Goal: Information Seeking & Learning: Compare options

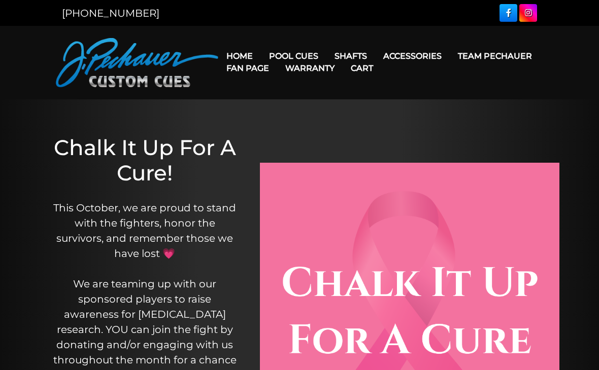
click at [277, 56] on link "Fan Page" at bounding box center [247, 68] width 59 height 26
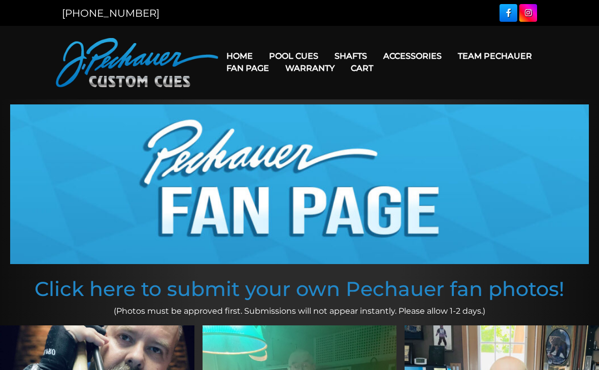
click at [450, 58] on link "Team Pechauer" at bounding box center [495, 56] width 90 height 26
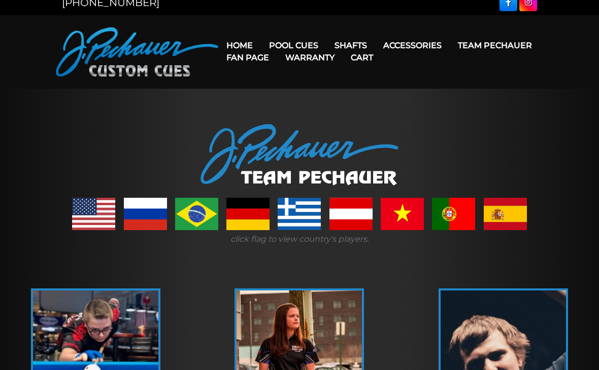
scroll to position [13, 0]
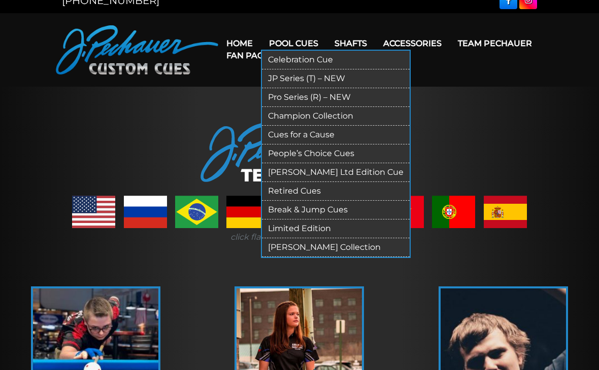
click at [343, 96] on link "Pro Series (R) – NEW" at bounding box center [336, 97] width 148 height 19
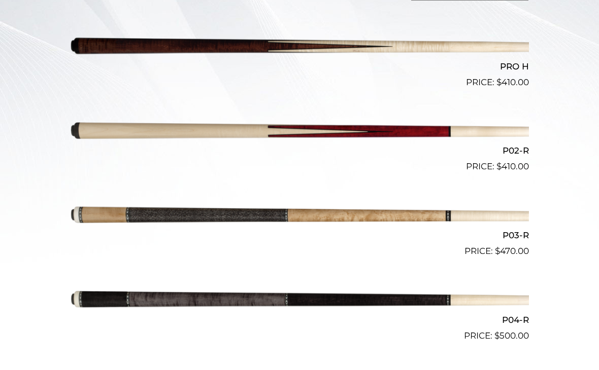
scroll to position [330, 0]
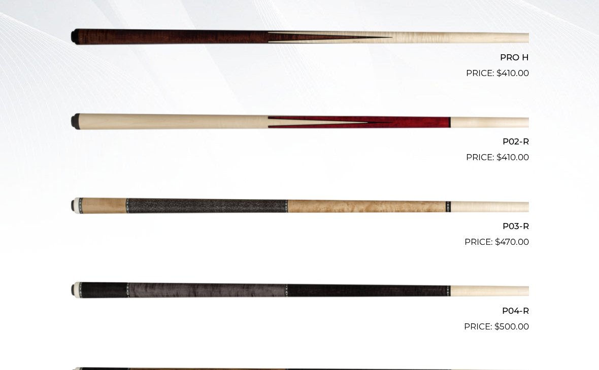
click at [413, 289] on img at bounding box center [299, 291] width 459 height 76
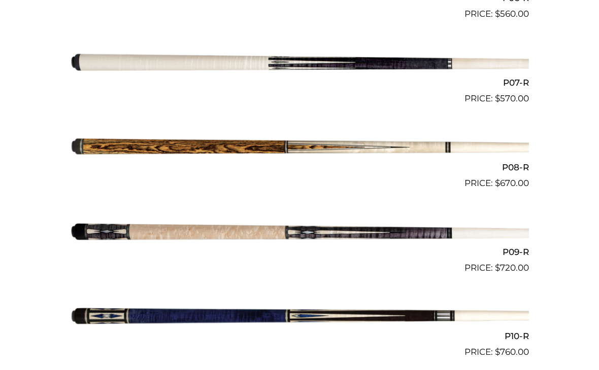
scroll to position [827, 0]
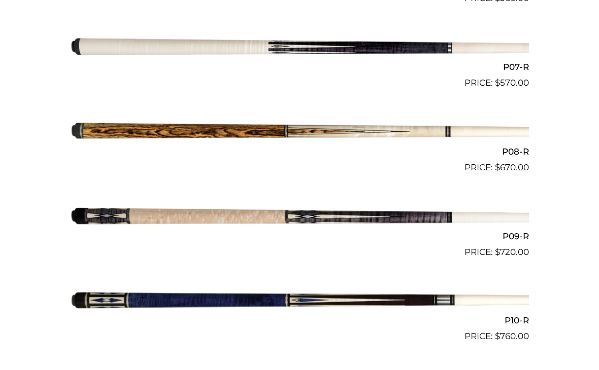
click at [236, 289] on img at bounding box center [299, 301] width 459 height 76
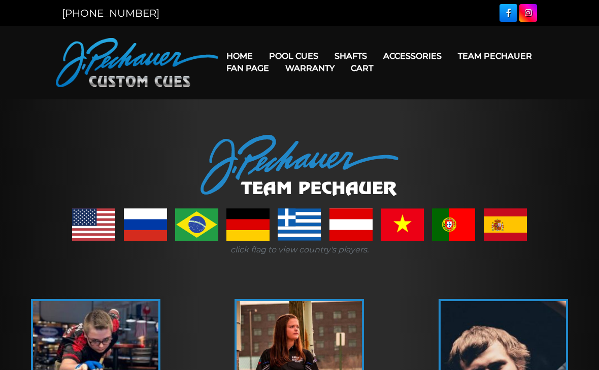
scroll to position [13, 0]
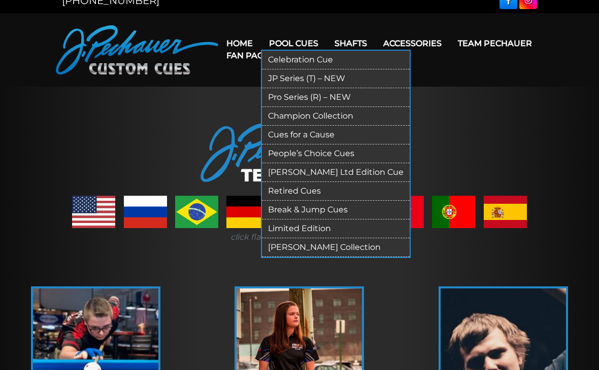
click at [339, 82] on link "JP Series (T) – NEW" at bounding box center [336, 79] width 148 height 19
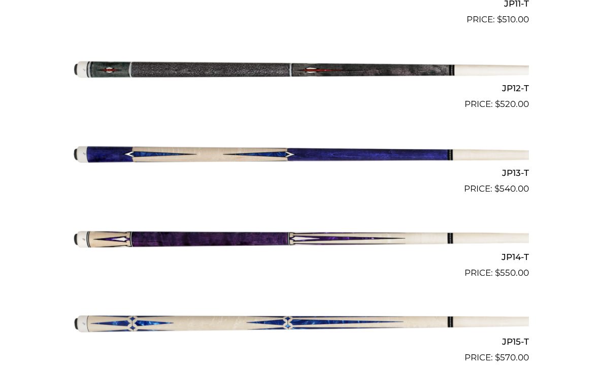
scroll to position [1237, 0]
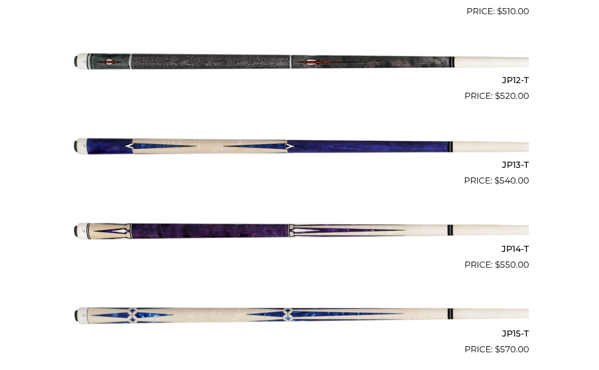
click at [260, 302] on img at bounding box center [299, 314] width 459 height 76
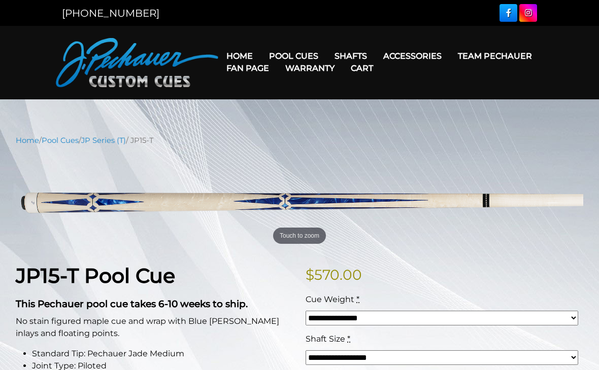
click at [450, 59] on link "Team Pechauer" at bounding box center [495, 56] width 90 height 26
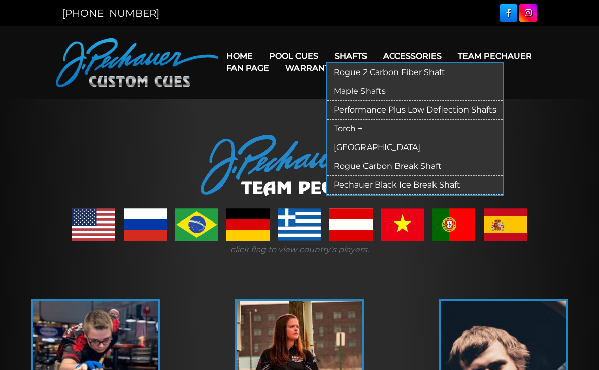
click at [373, 126] on link "Torch +" at bounding box center [414, 129] width 175 height 19
